Goal: Navigation & Orientation: Find specific page/section

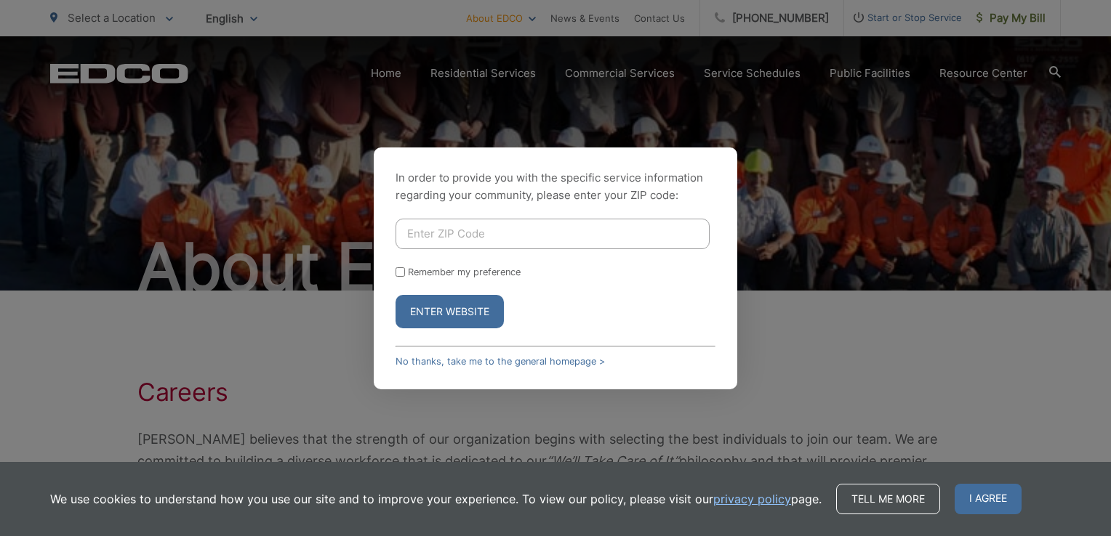
click at [467, 239] on input "Enter ZIP Code" at bounding box center [552, 234] width 314 height 31
type input "92084"
click at [454, 305] on button "Enter Website" at bounding box center [449, 311] width 108 height 33
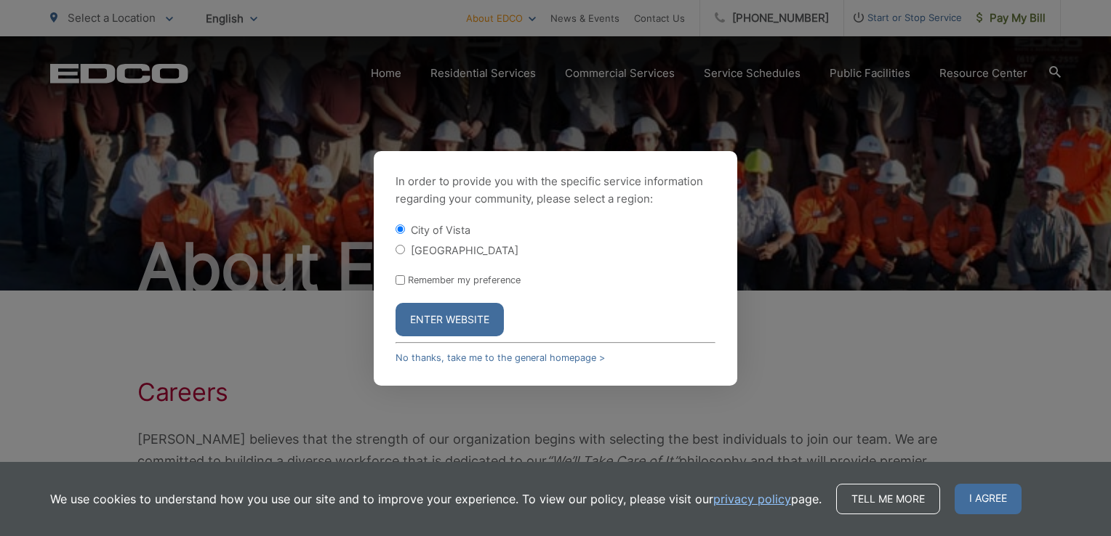
click at [440, 327] on button "Enter Website" at bounding box center [449, 319] width 108 height 33
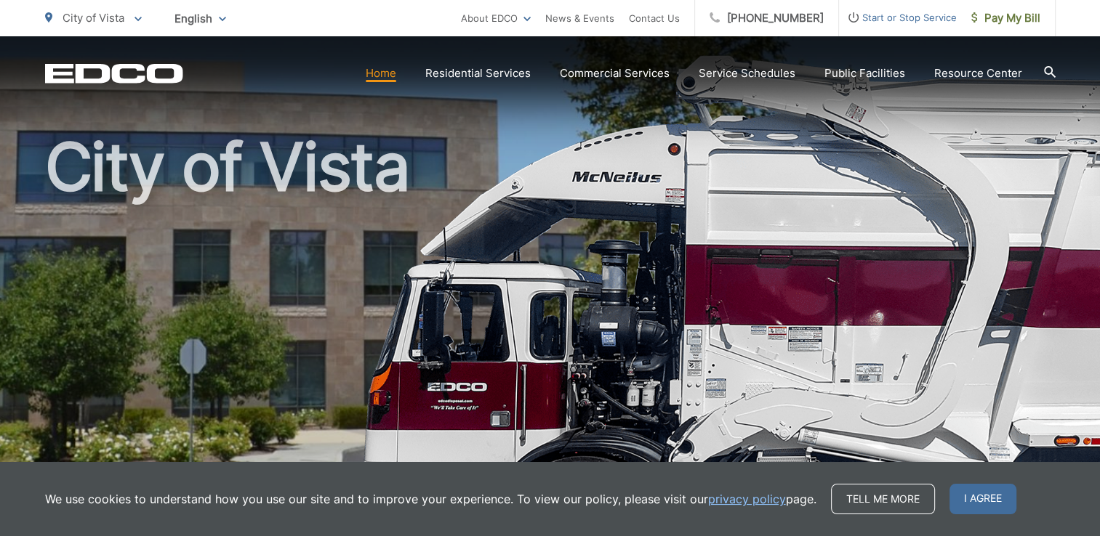
scroll to position [291, 0]
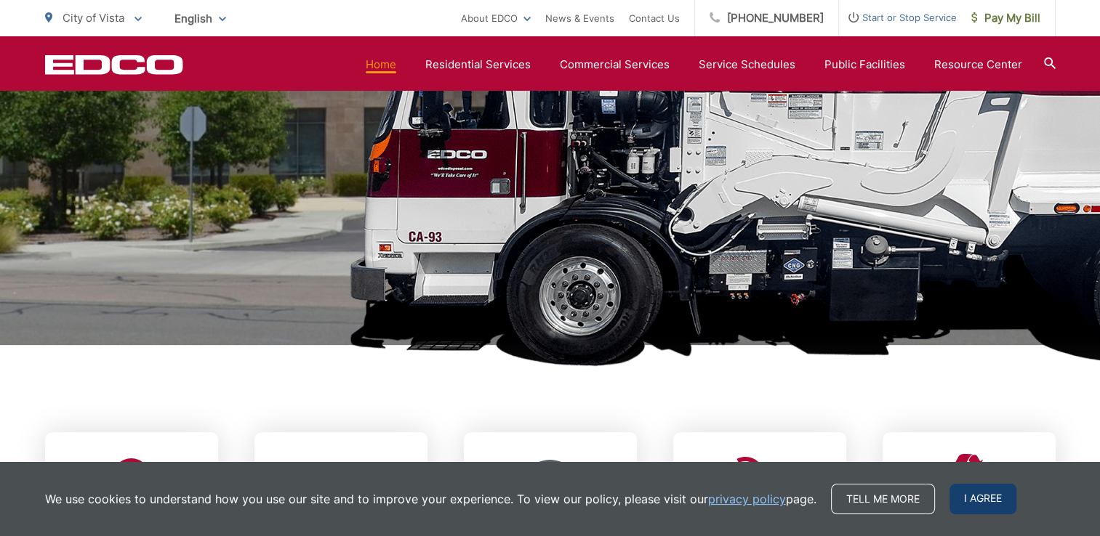
click at [974, 503] on span "I agree" at bounding box center [982, 499] width 67 height 31
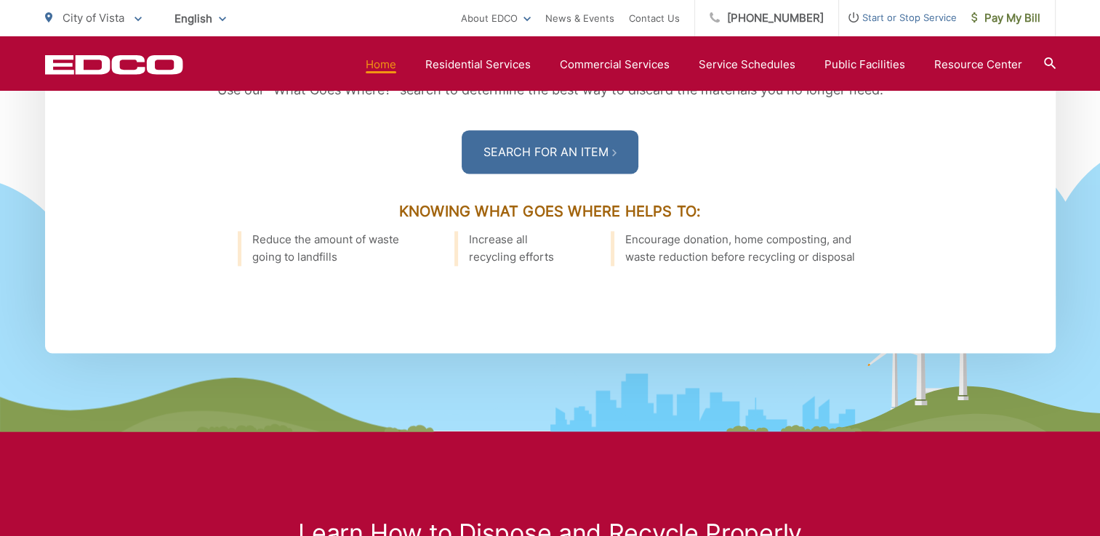
scroll to position [2253, 0]
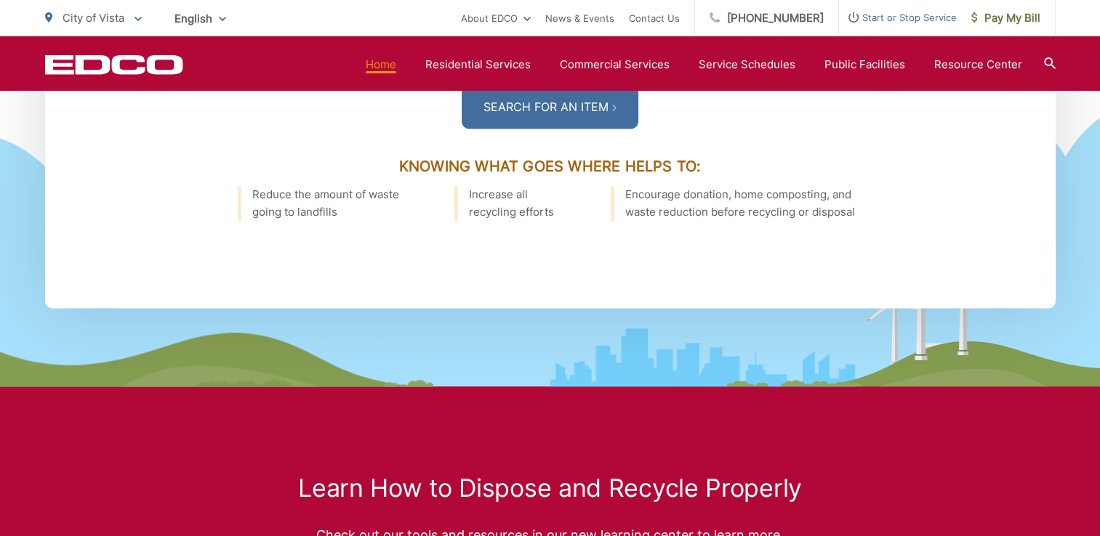
click at [719, 347] on icon at bounding box center [702, 358] width 305 height 58
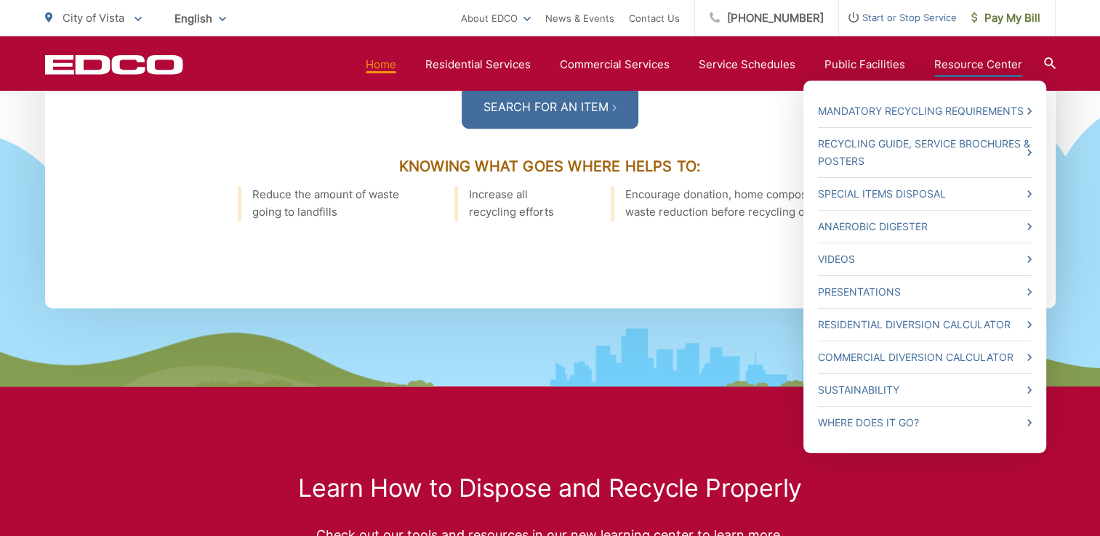
click at [982, 56] on link "Resource Center" at bounding box center [978, 64] width 88 height 17
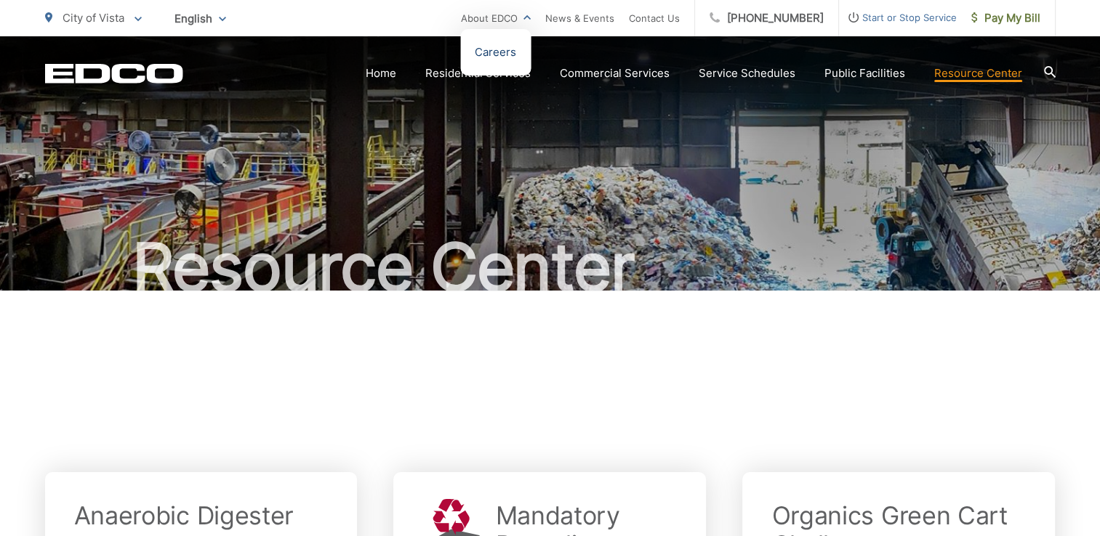
click at [500, 48] on link "Careers" at bounding box center [495, 52] width 41 height 17
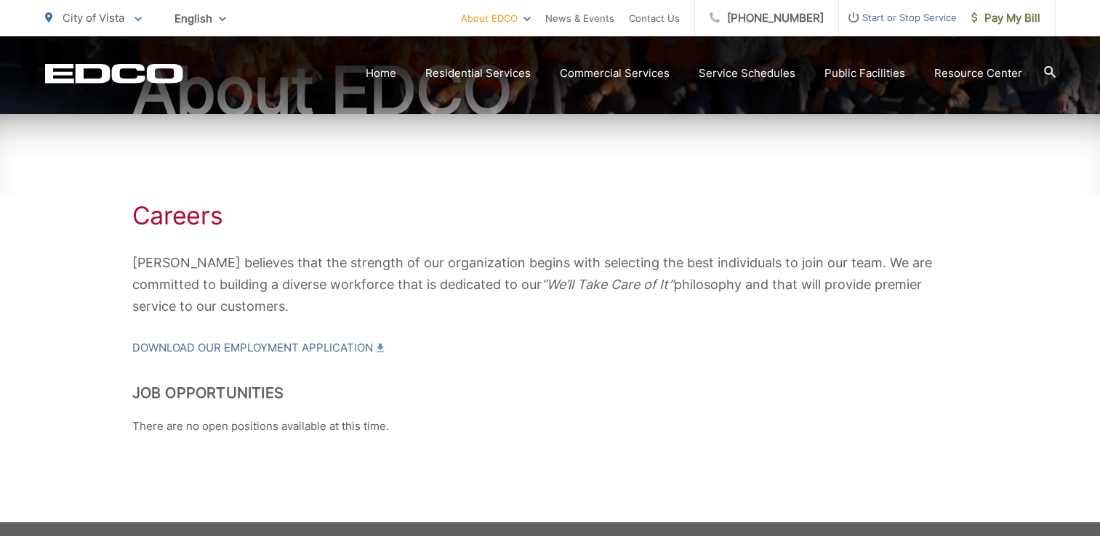
scroll to position [218, 0]
